Goal: Task Accomplishment & Management: Manage account settings

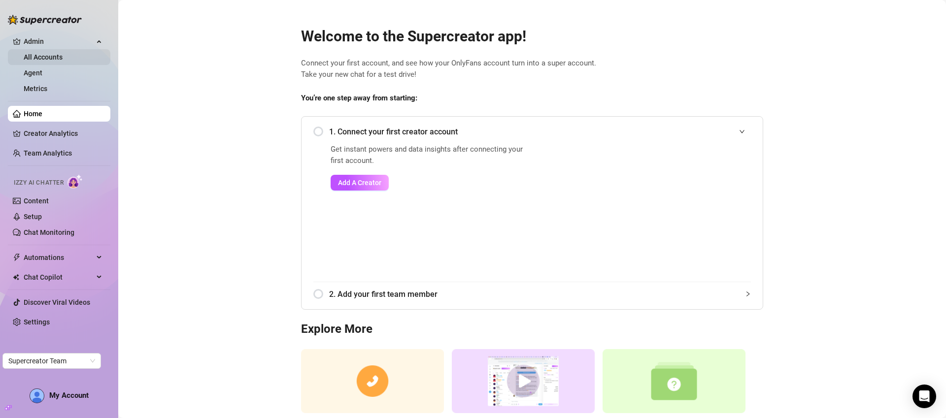
click at [39, 61] on link "All Accounts" at bounding box center [43, 57] width 39 height 8
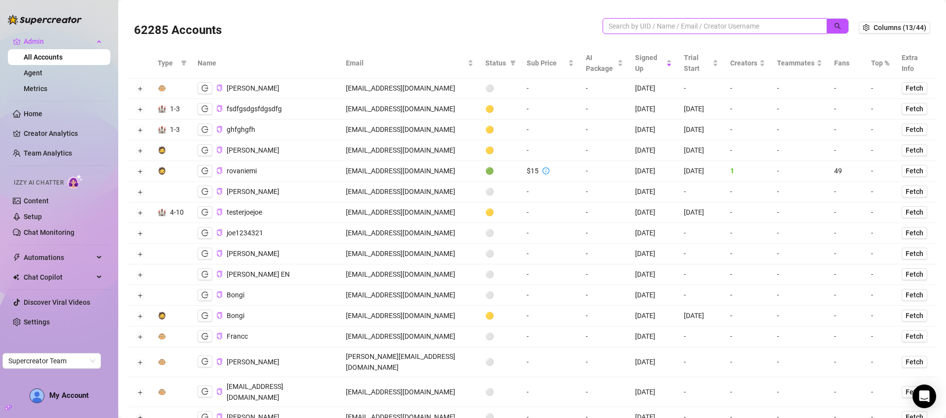
click at [642, 28] on input "search" at bounding box center [711, 26] width 204 height 11
paste input "[EMAIL_ADDRESS][DOMAIN_NAME]"
type input "[EMAIL_ADDRESS][DOMAIN_NAME]"
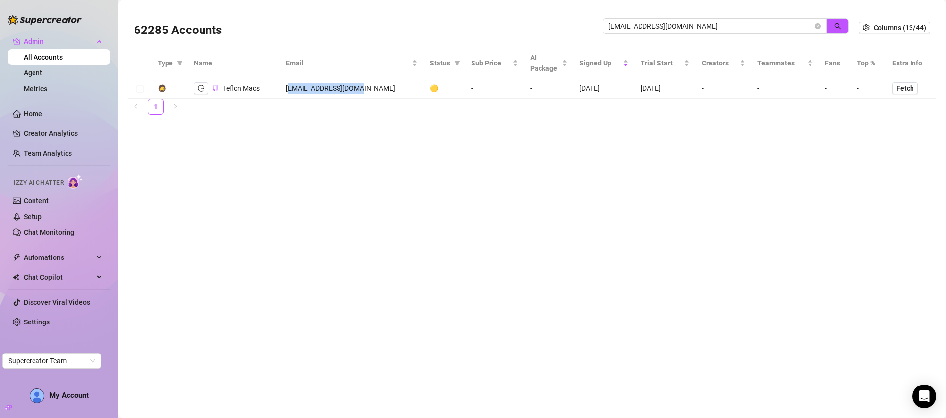
drag, startPoint x: 298, startPoint y: 85, endPoint x: 396, endPoint y: 93, distance: 98.4
click at [370, 89] on td "[EMAIL_ADDRESS][DOMAIN_NAME]" at bounding box center [351, 88] width 143 height 21
drag, startPoint x: 686, startPoint y: 85, endPoint x: 680, endPoint y: 85, distance: 5.4
click at [696, 85] on td "-" at bounding box center [723, 88] width 55 height 21
click at [688, 150] on main "62285 Accounts [EMAIL_ADDRESS][DOMAIN_NAME] Columns (13/44) Type Name Email Sta…" at bounding box center [532, 209] width 828 height 418
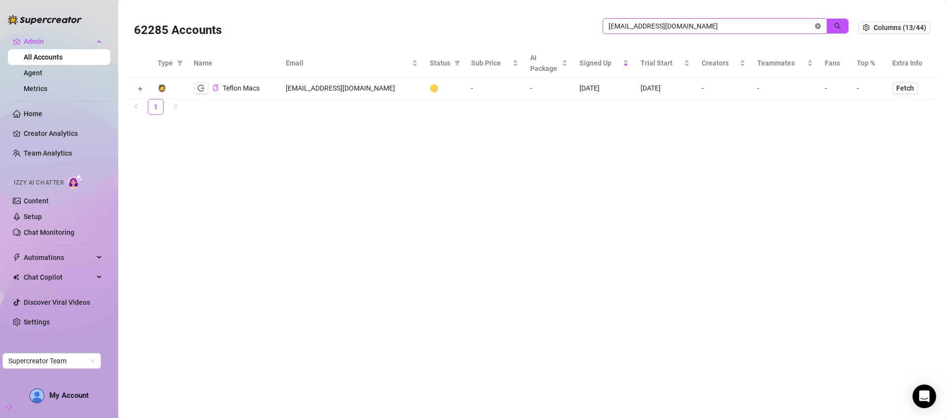
click at [818, 27] on icon "close-circle" at bounding box center [818, 26] width 6 height 6
